Goal: Information Seeking & Learning: Learn about a topic

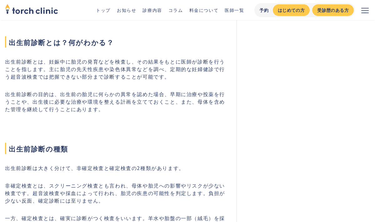
scroll to position [188, 0]
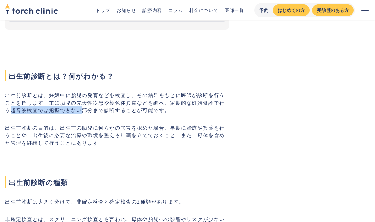
drag, startPoint x: 223, startPoint y: 102, endPoint x: 73, endPoint y: 112, distance: 150.8
click at [73, 112] on p "出生前診断とは、妊娠中に胎児の発育などを検査し、その結果をもとに医師が診断を行うことを指します。主に胎児の先天性疾患や染色体異常などを調べ、定期的な妊婦健診で…" at bounding box center [117, 102] width 224 height 23
drag, startPoint x: 162, startPoint y: 167, endPoint x: 214, endPoint y: 188, distance: 55.6
click at [209, 186] on h2 "出生前診断の種類" at bounding box center [117, 171] width 224 height 33
click at [21, 63] on h2 "出生前診断とは？何がわかる？" at bounding box center [117, 64] width 224 height 33
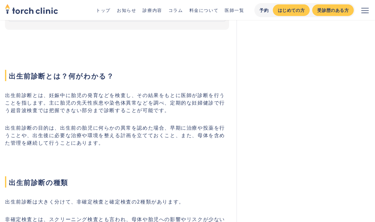
click at [72, 110] on p "出生前診断とは、妊娠中に胎児の発育などを検査し、その結果をもとに医師が診断を行うことを指します。主に胎児の先天性疾患や染色体異常などを調べ、定期的な妊婦健診で…" at bounding box center [117, 102] width 224 height 23
drag, startPoint x: 223, startPoint y: 101, endPoint x: 72, endPoint y: 109, distance: 151.3
click at [72, 109] on p "出生前診断とは、妊娠中に胎児の発育などを検査し、その結果をもとに医師が診断を行うことを指します。主に胎児の先天性疾患や染色体異常などを調べ、定期的な妊婦健診で…" at bounding box center [117, 102] width 224 height 23
copy p "超音波検査では把握できない"
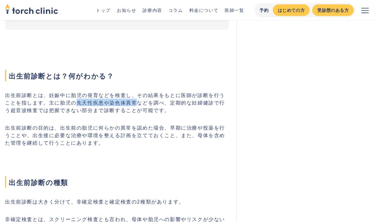
drag, startPoint x: 70, startPoint y: 102, endPoint x: 130, endPoint y: 102, distance: 59.4
click at [130, 102] on p "出生前診断とは、妊娠中に胎児の発育などを検査し、その結果をもとに医師が診断を行うことを指します。主に胎児の先天性疾患や染色体異常などを調べ、定期的な妊婦健診で…" at bounding box center [117, 102] width 224 height 23
copy p "先天性疾患や染色体異常"
drag, startPoint x: 180, startPoint y: 167, endPoint x: 215, endPoint y: 186, distance: 39.9
click at [210, 183] on h2 "出生前診断の種類" at bounding box center [117, 171] width 224 height 33
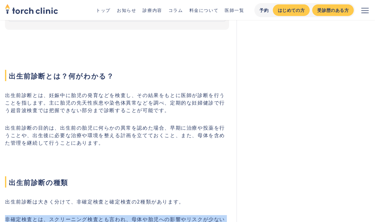
drag, startPoint x: 259, startPoint y: 205, endPoint x: 268, endPoint y: 209, distance: 9.8
